Goal: Browse casually

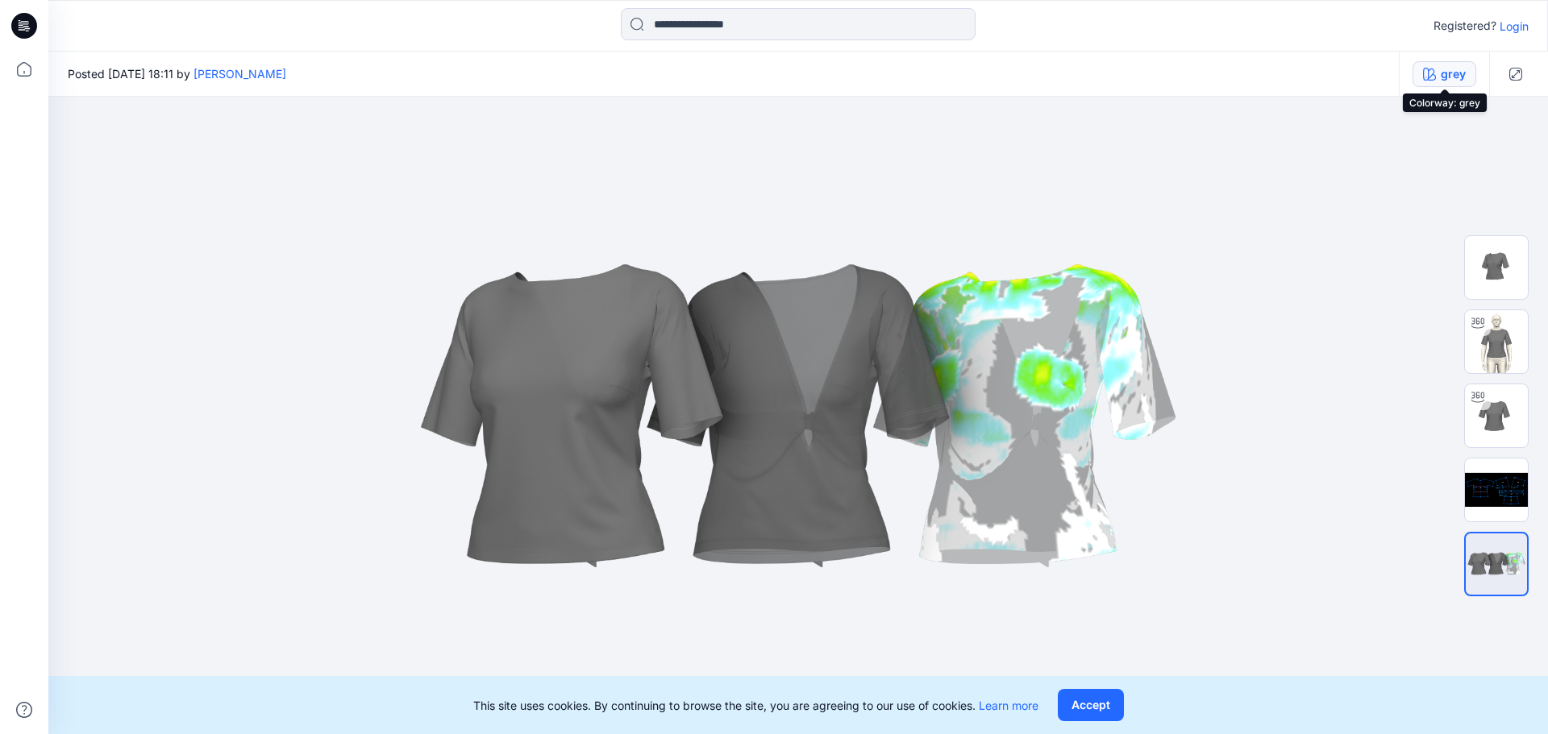
click at [1459, 77] on div "grey" at bounding box center [1452, 74] width 25 height 18
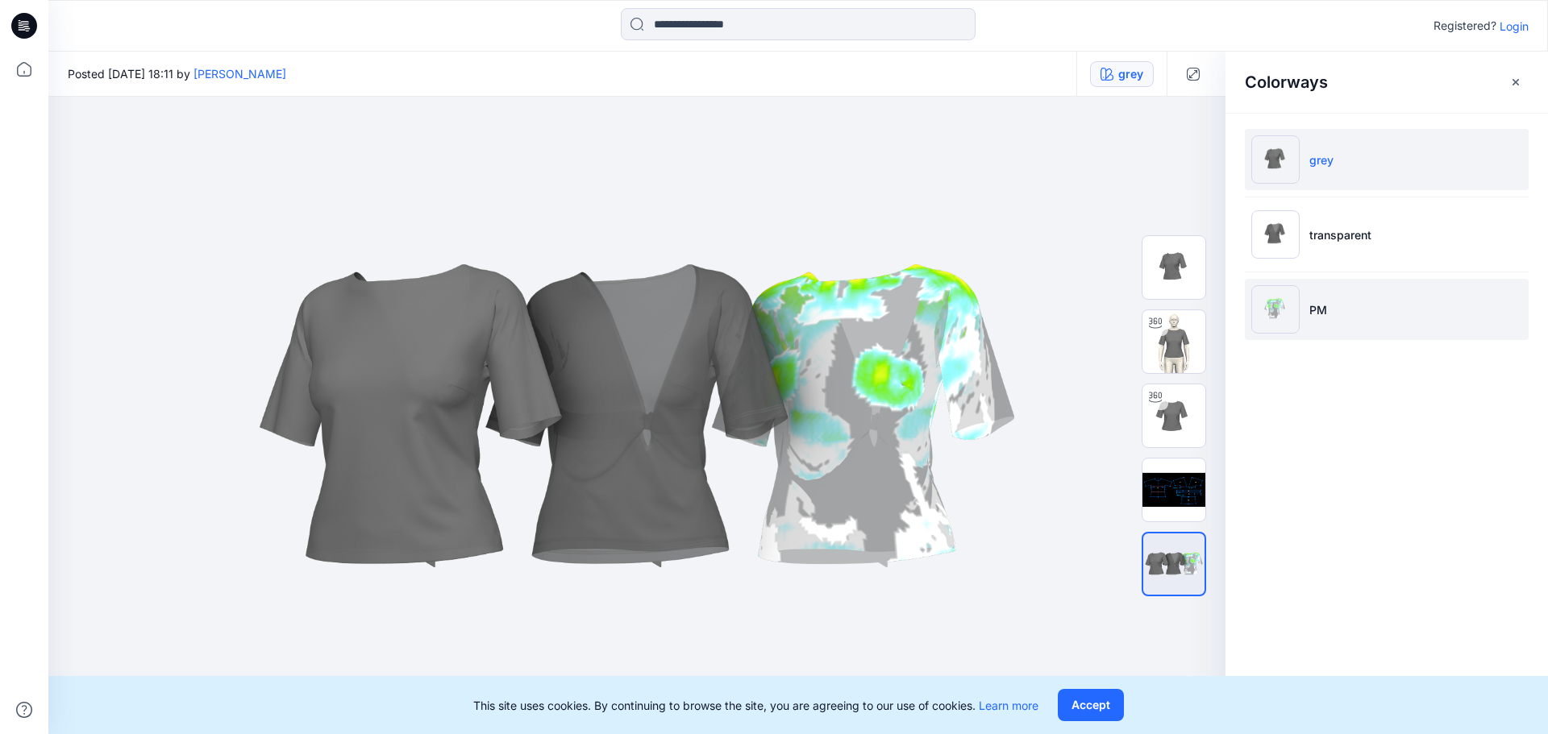
click at [1349, 307] on li "PM" at bounding box center [1387, 309] width 284 height 61
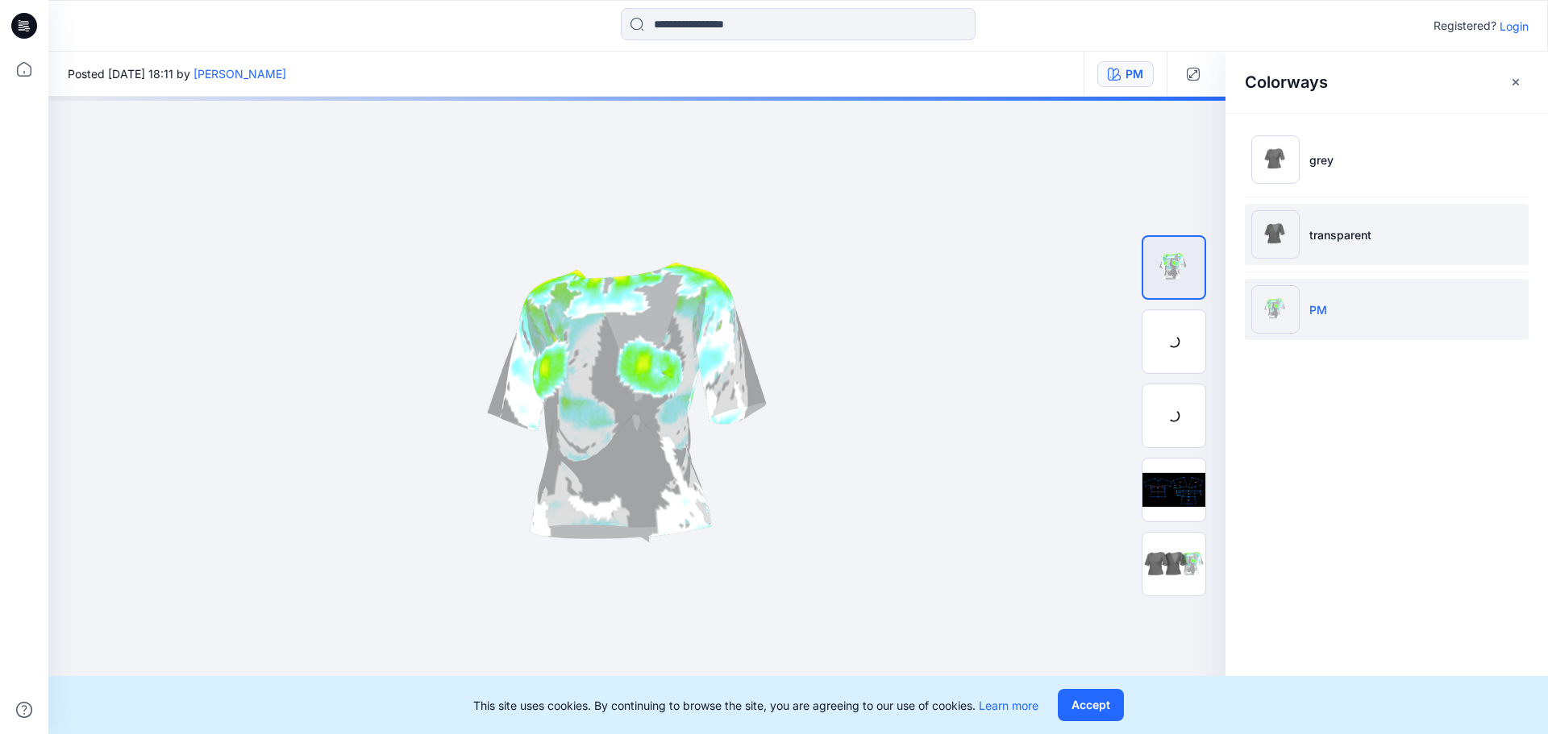
click at [1364, 240] on p "transparent" at bounding box center [1340, 235] width 62 height 17
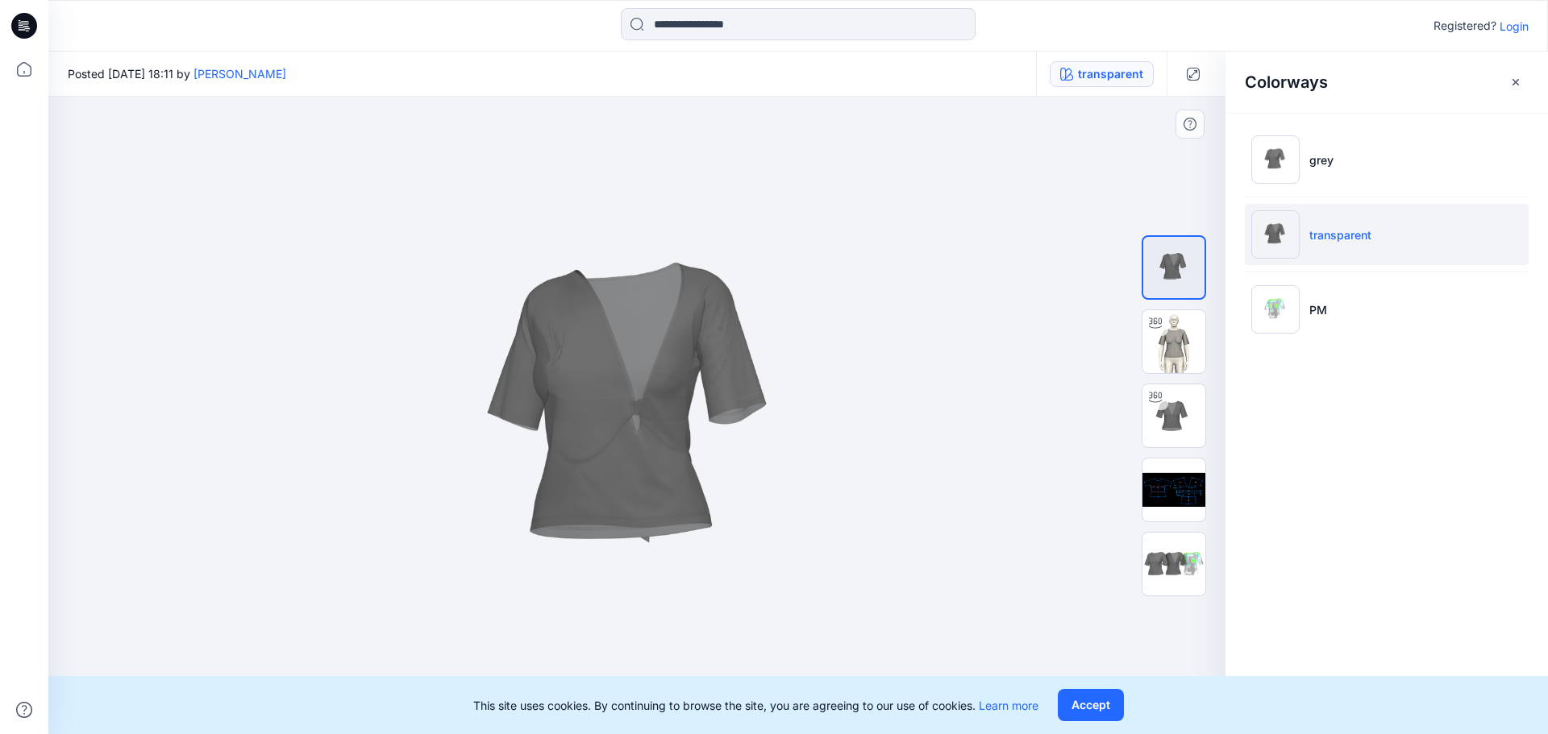
drag, startPoint x: 659, startPoint y: 428, endPoint x: 747, endPoint y: 434, distance: 88.1
click at [1112, 710] on button "Accept" at bounding box center [1091, 705] width 66 height 32
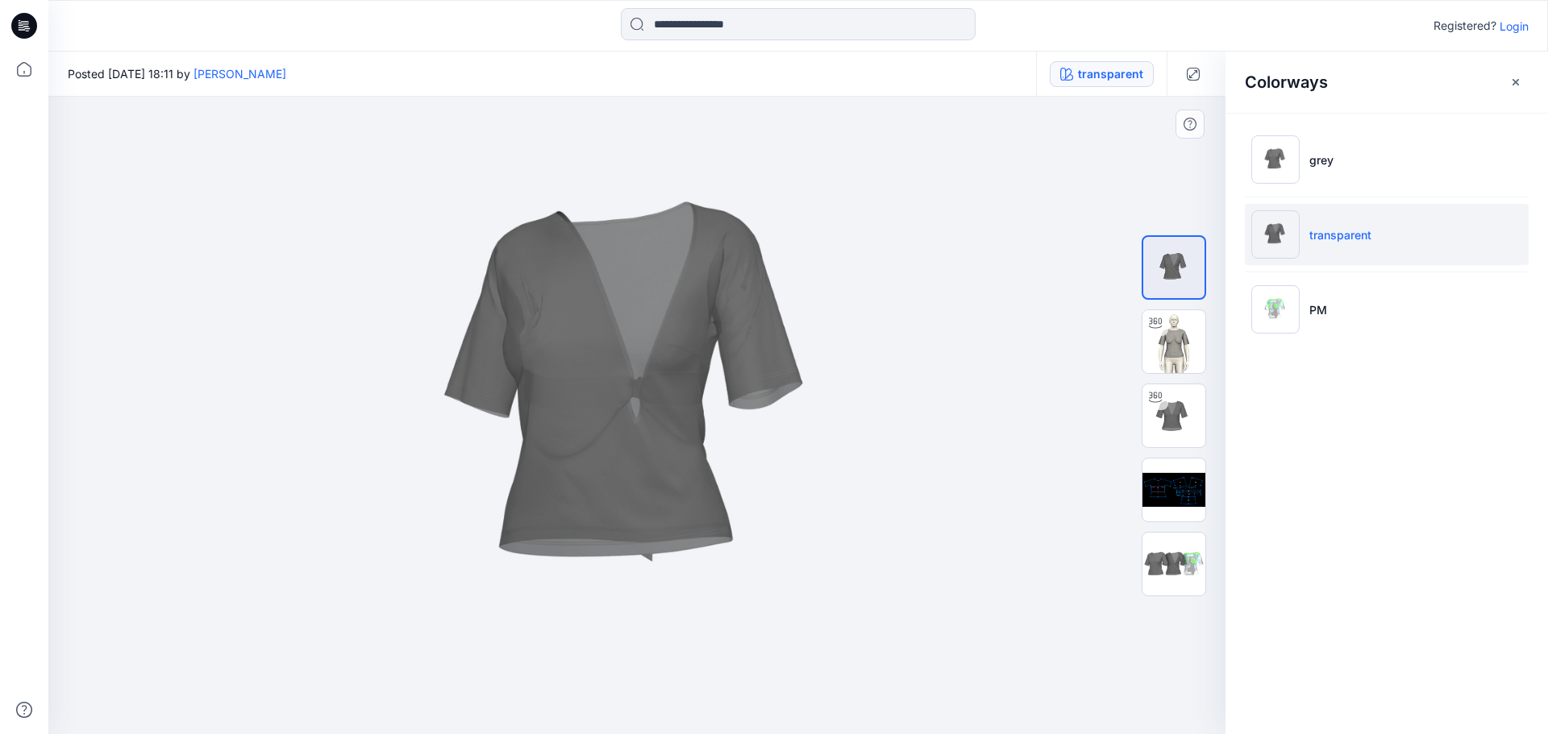
drag, startPoint x: 634, startPoint y: 394, endPoint x: 646, endPoint y: 468, distance: 74.3
click at [1167, 333] on img at bounding box center [1173, 341] width 63 height 63
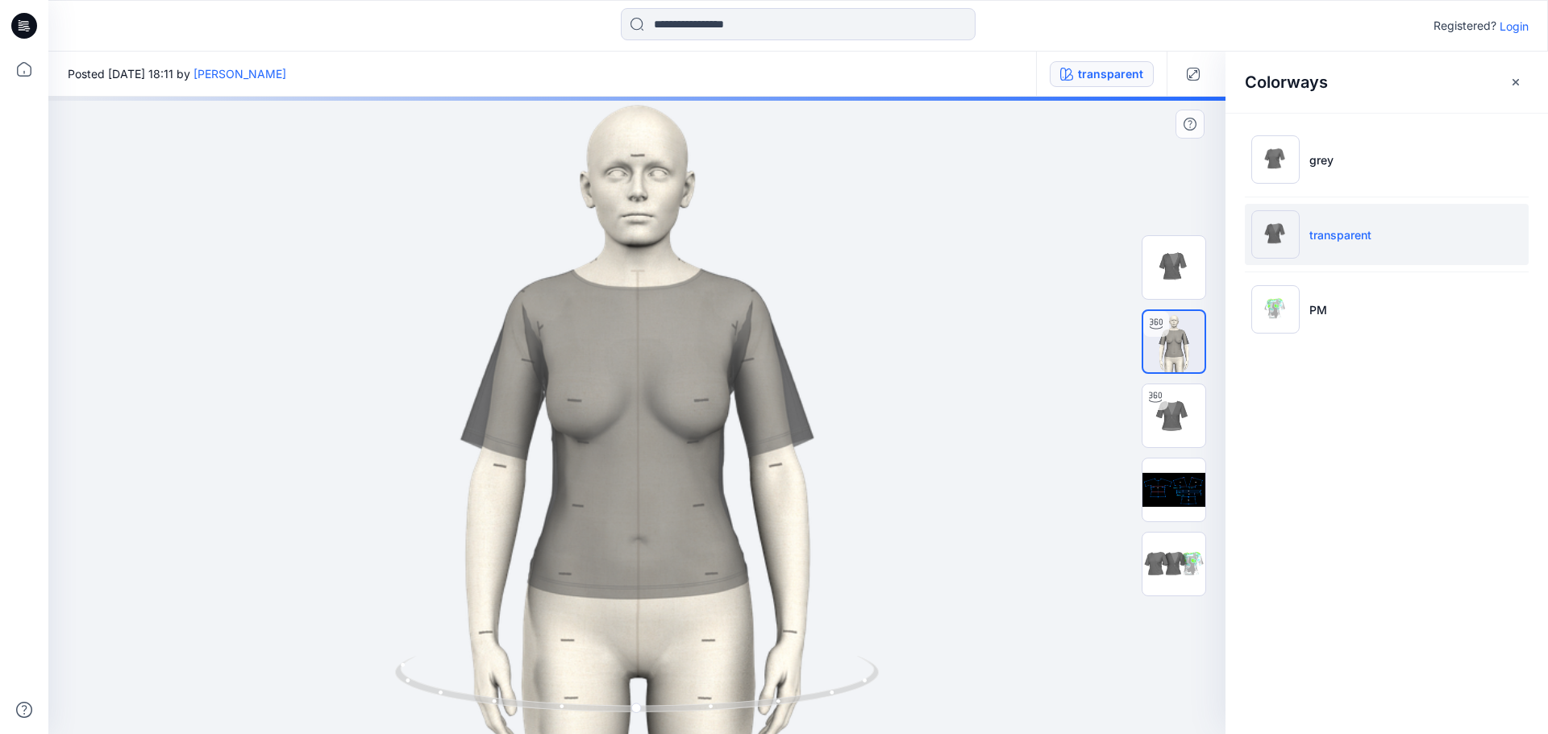
drag, startPoint x: 901, startPoint y: 419, endPoint x: 870, endPoint y: 419, distance: 31.4
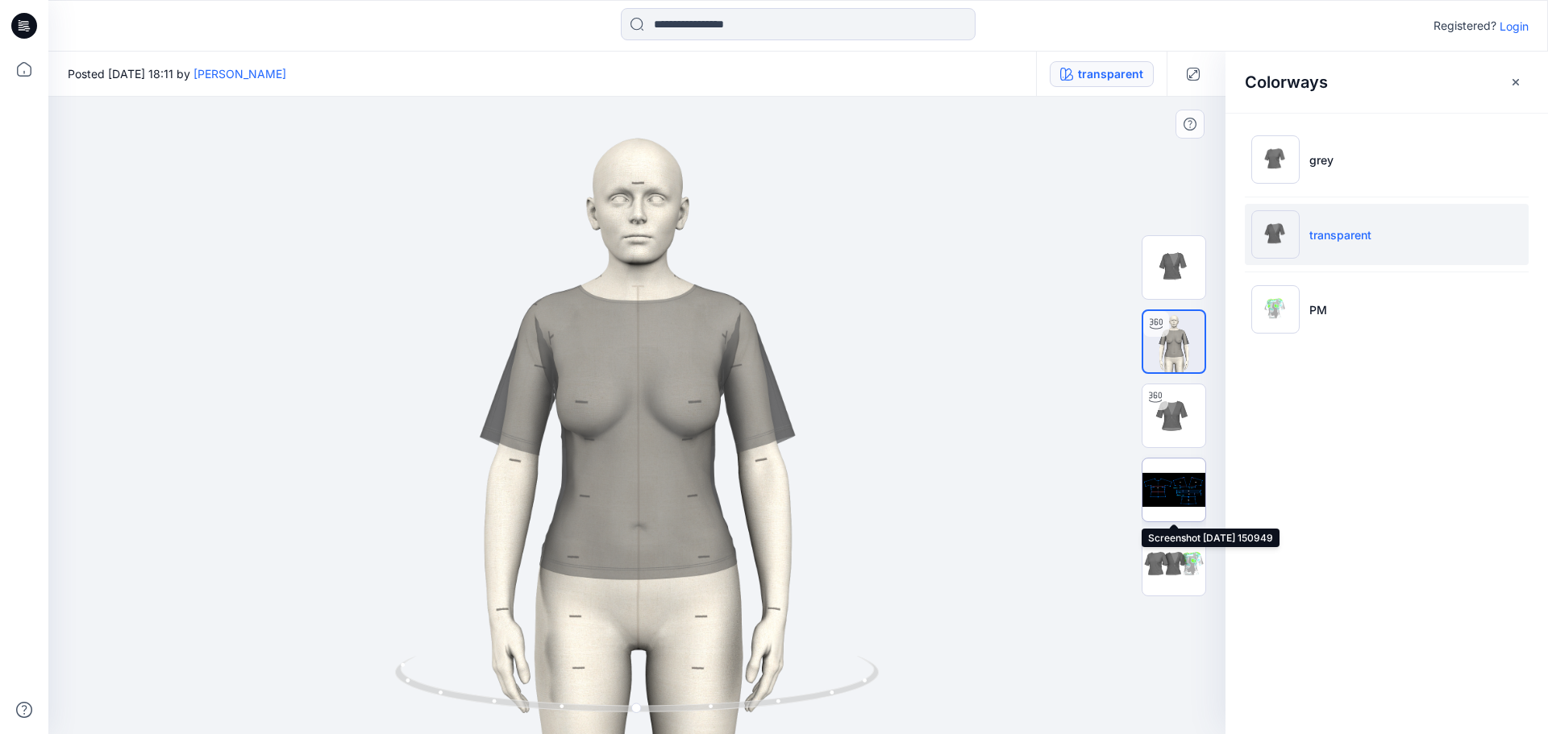
click at [1188, 480] on img at bounding box center [1173, 490] width 63 height 63
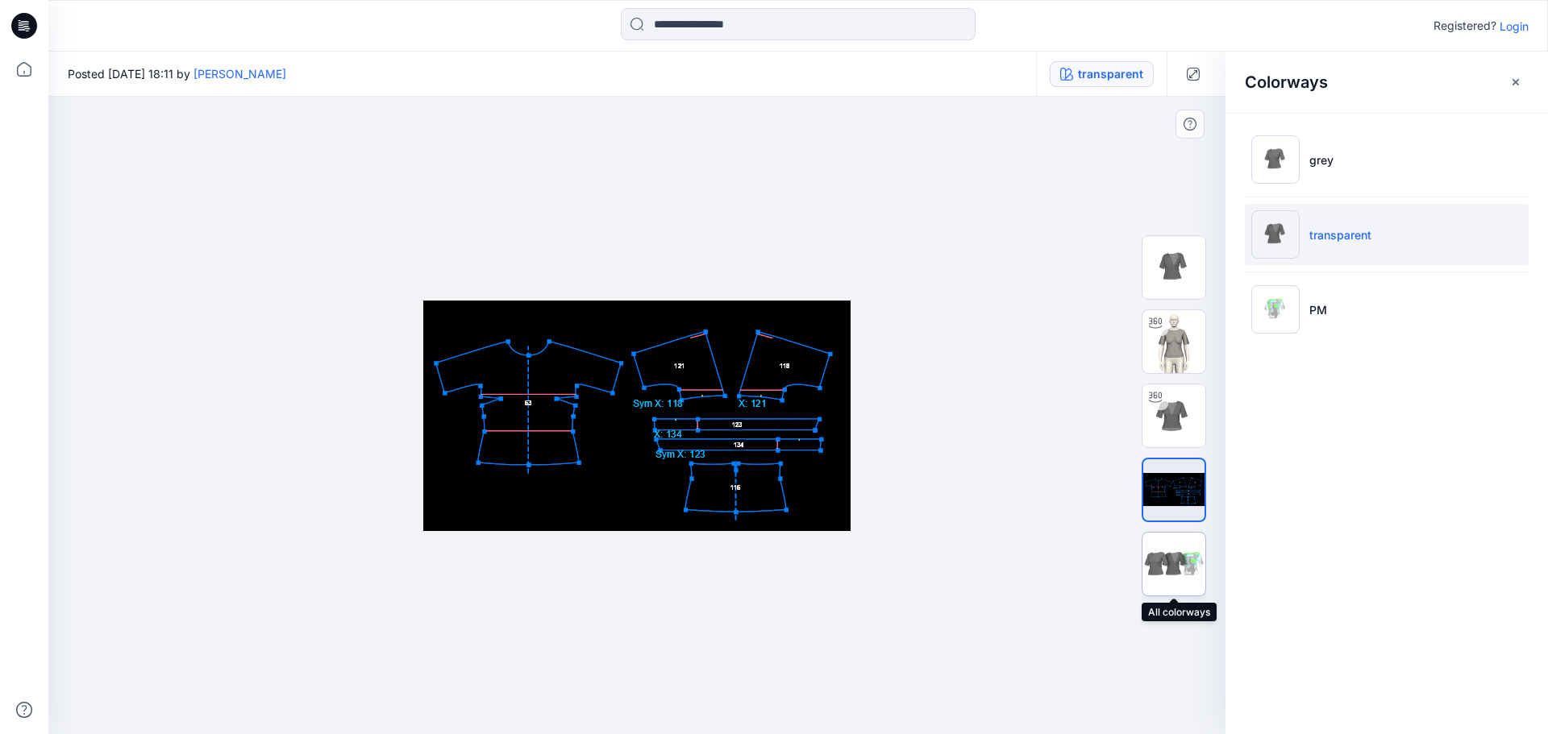
click at [1176, 576] on img at bounding box center [1173, 564] width 63 height 38
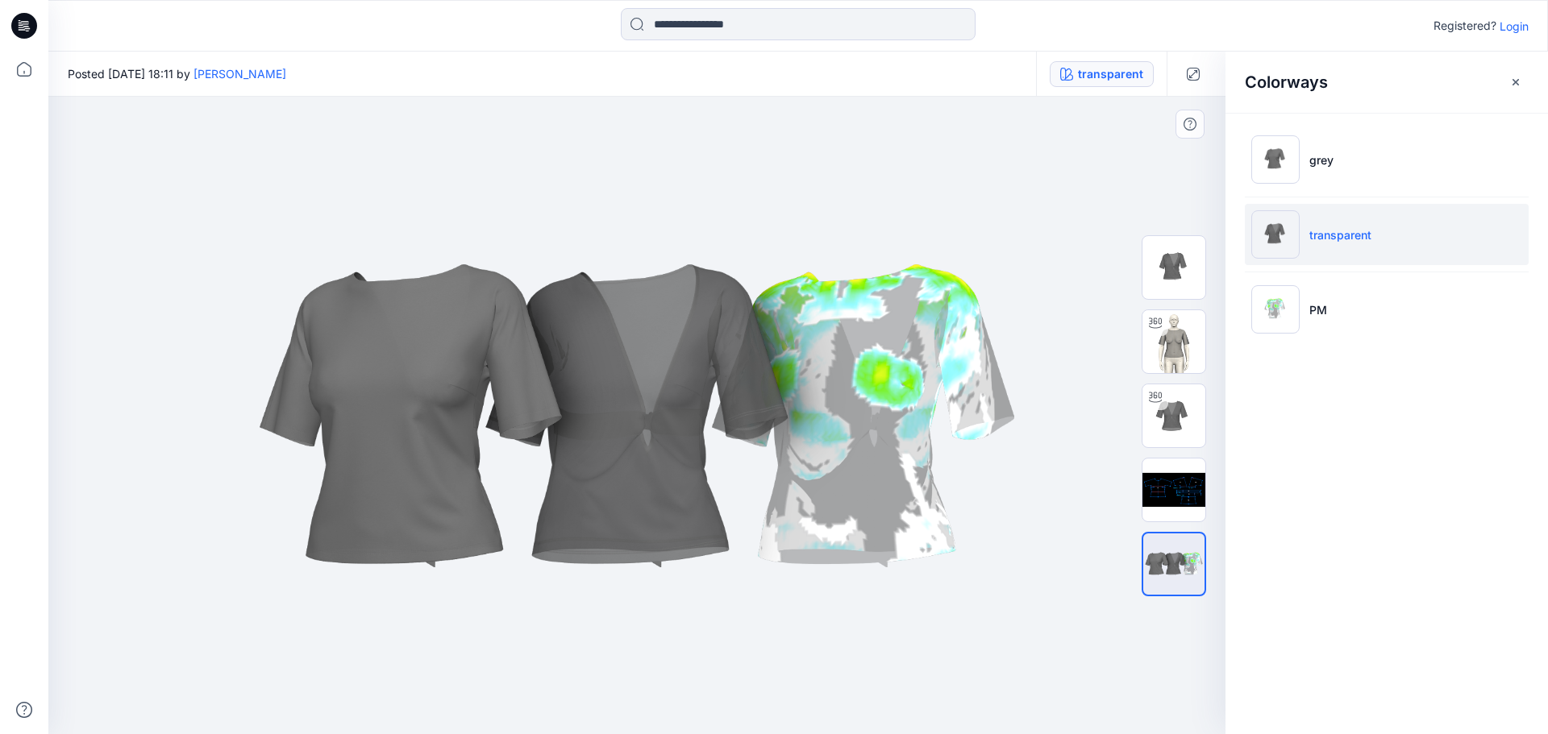
drag, startPoint x: 887, startPoint y: 432, endPoint x: 740, endPoint y: 429, distance: 147.5
click at [570, 470] on img at bounding box center [637, 416] width 806 height 484
drag, startPoint x: 493, startPoint y: 453, endPoint x: 940, endPoint y: 442, distance: 447.5
click at [897, 447] on img at bounding box center [637, 416] width 806 height 484
click at [1028, 231] on img at bounding box center [637, 416] width 806 height 484
